Goal: Transaction & Acquisition: Obtain resource

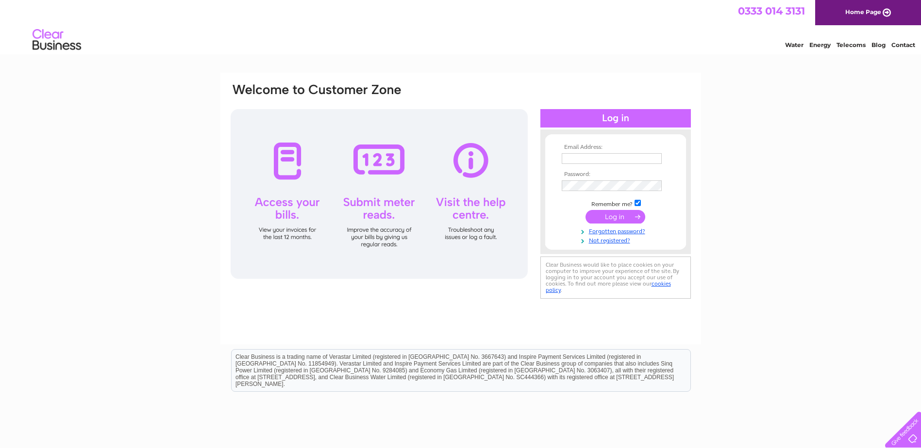
type input "[PERSON_NAME][EMAIL_ADDRESS][DOMAIN_NAME]"
click at [615, 217] on input "submit" at bounding box center [615, 217] width 60 height 14
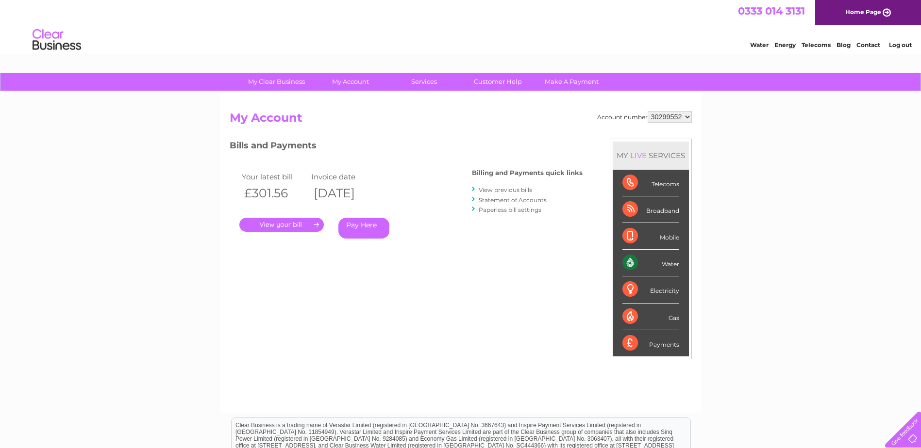
click at [294, 226] on link "." at bounding box center [281, 225] width 84 height 14
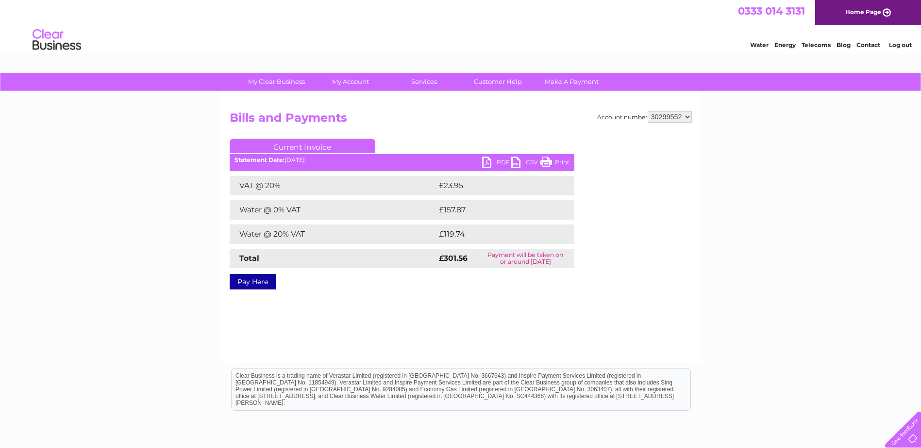
click at [560, 162] on link "Print" at bounding box center [554, 164] width 29 height 14
click at [499, 164] on link "PDF" at bounding box center [496, 164] width 29 height 14
